Goal: Transaction & Acquisition: Purchase product/service

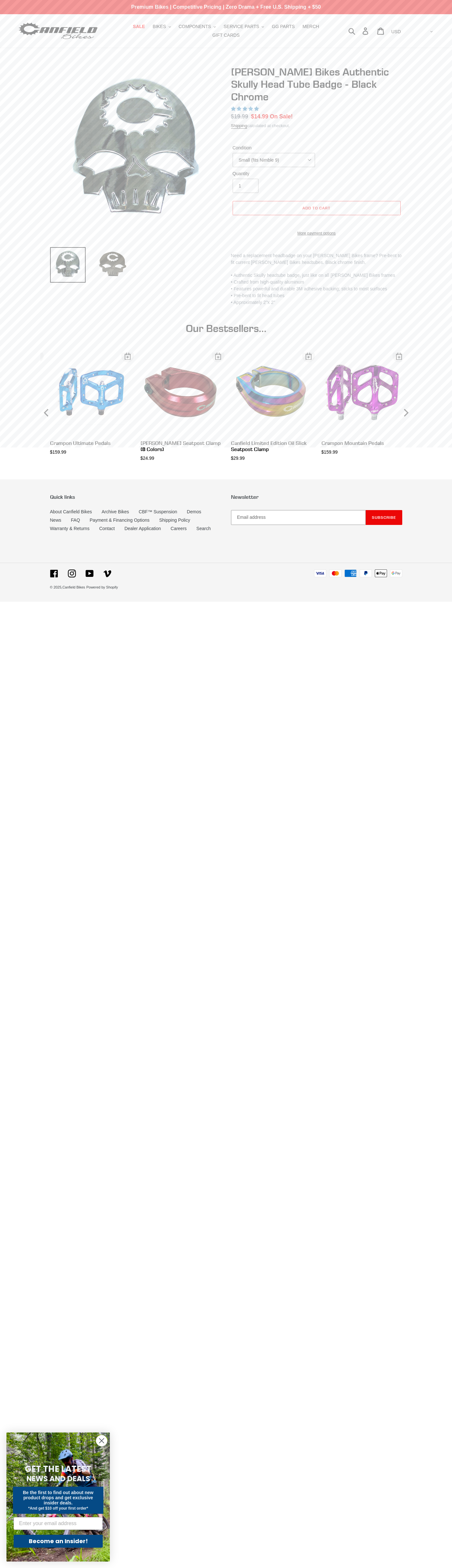
click at [239, 107] on span "5.00 stars" at bounding box center [240, 108] width 6 height 4
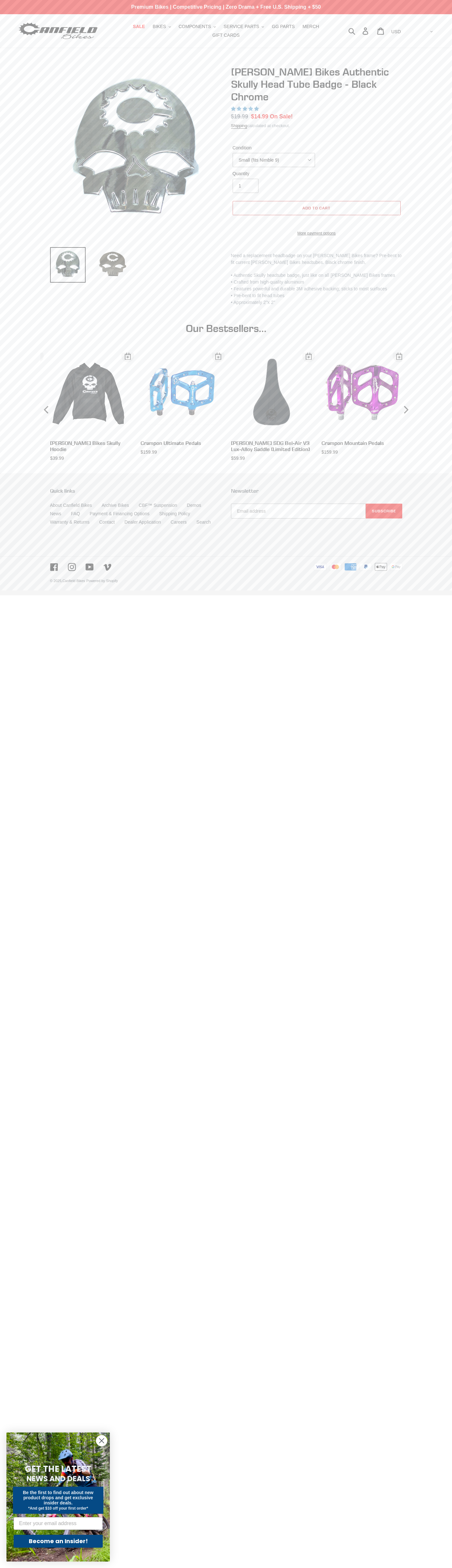
click at [316, 206] on span "Add to cart" at bounding box center [316, 208] width 28 height 5
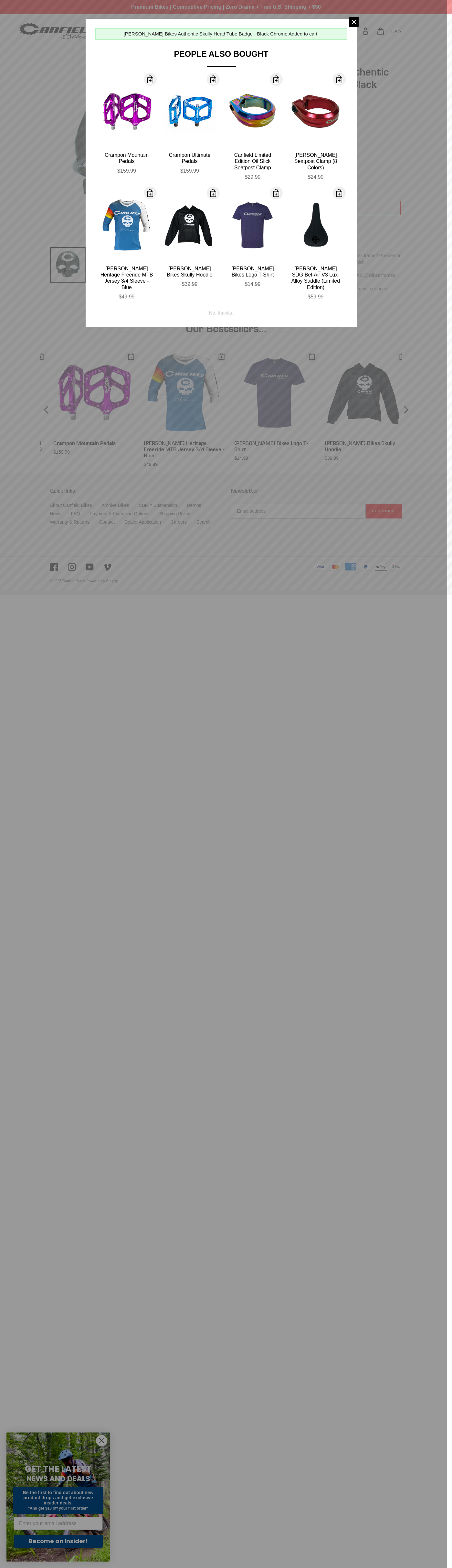
click at [150, 79] on span at bounding box center [150, 79] width 8 height 8
click at [221, 304] on div "No, thanks." at bounding box center [221, 310] width 24 height 12
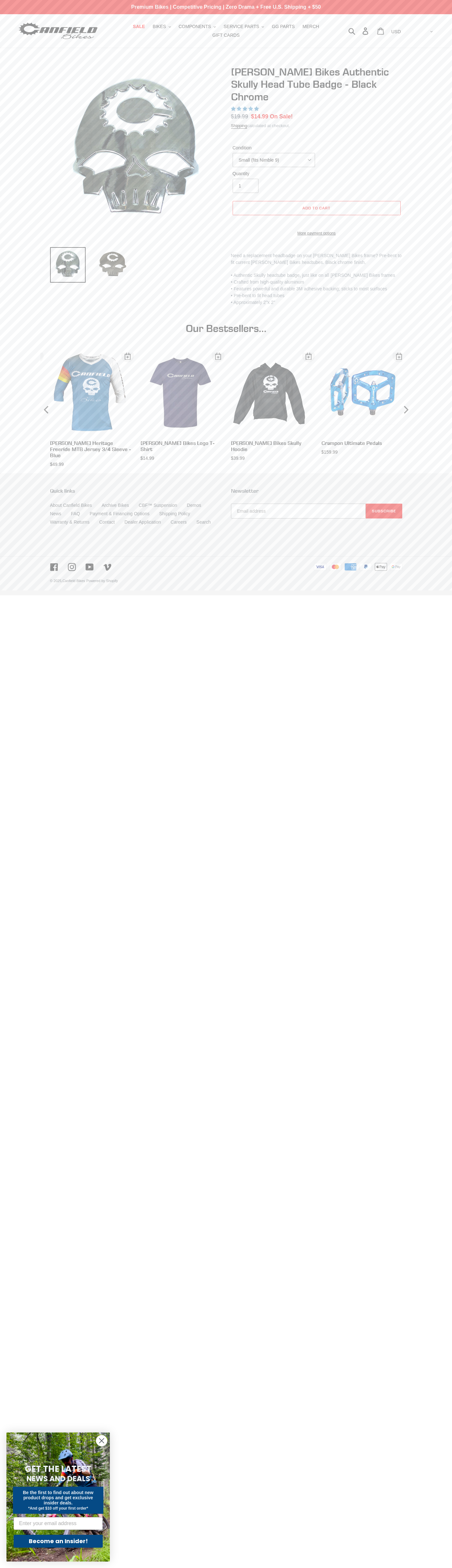
click at [384, 31] on icon at bounding box center [381, 31] width 7 height 7
